Goal: Transaction & Acquisition: Purchase product/service

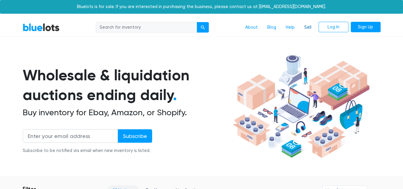
click at [307, 28] on link "Sell" at bounding box center [307, 27] width 17 height 11
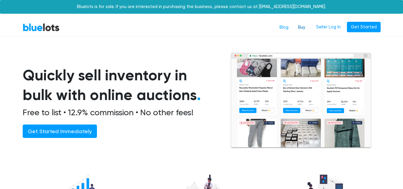
click at [301, 26] on link "Buy" at bounding box center [301, 27] width 17 height 11
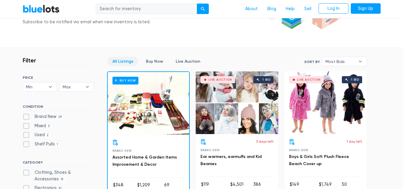
scroll to position [124, 0]
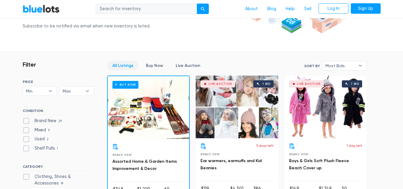
click at [27, 121] on label "Brand New 29" at bounding box center [43, 121] width 41 height 7
click at [27, 121] on New"] "Brand New 29" at bounding box center [25, 120] width 4 height 4
checkbox New"] "true"
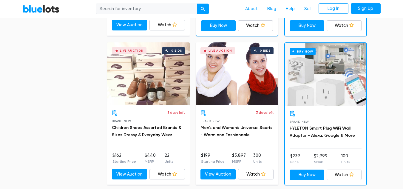
scroll to position [601, 0]
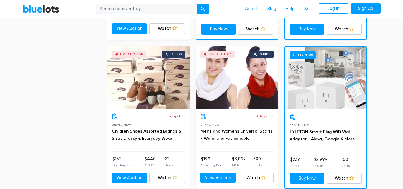
click at [154, 88] on div "Live Auction 0 bids" at bounding box center [148, 77] width 83 height 63
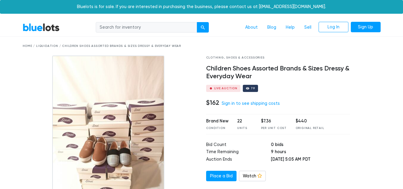
click at [37, 29] on link "BlueLots" at bounding box center [41, 27] width 37 height 9
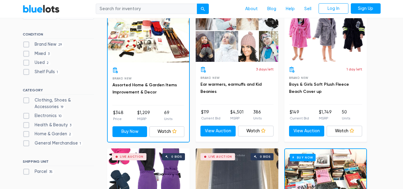
scroll to position [197, 0]
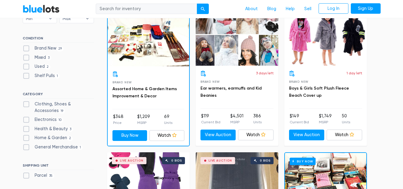
click at [26, 48] on label "Brand New 29" at bounding box center [43, 48] width 41 height 7
click at [26, 48] on New"] "Brand New 29" at bounding box center [25, 47] width 4 height 4
checkbox New"] "true"
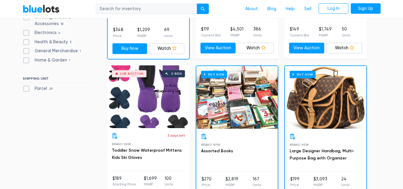
scroll to position [245, 0]
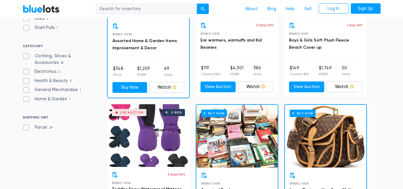
click at [27, 71] on label "Electronics 6" at bounding box center [42, 71] width 39 height 7
click at [27, 71] on input "Electronics 6" at bounding box center [25, 70] width 4 height 4
checkbox input "true"
